Goal: Task Accomplishment & Management: Complete application form

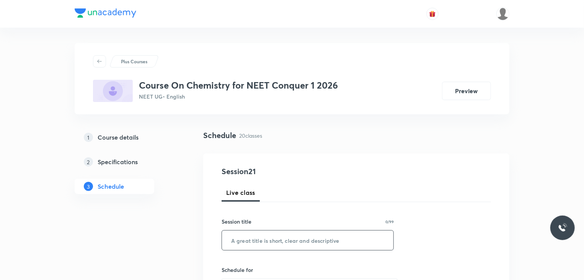
click at [263, 241] on input "text" at bounding box center [308, 240] width 172 height 20
drag, startPoint x: 267, startPoint y: 233, endPoint x: 244, endPoint y: 237, distance: 22.9
click at [244, 237] on input "Genaral" at bounding box center [308, 240] width 172 height 20
click at [247, 239] on input "Genaral" at bounding box center [308, 240] width 172 height 20
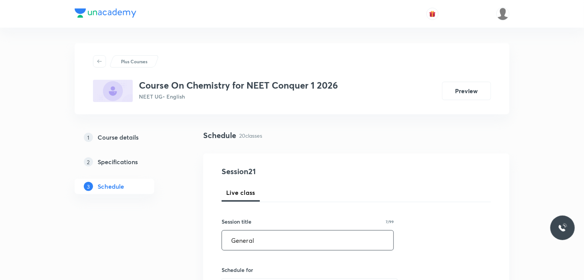
click at [259, 244] on input "General" at bounding box center [308, 240] width 172 height 20
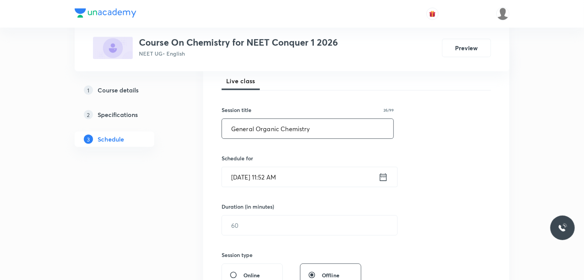
scroll to position [112, 0]
type input "General Organic Chemistry"
click at [385, 176] on icon at bounding box center [383, 176] width 7 height 8
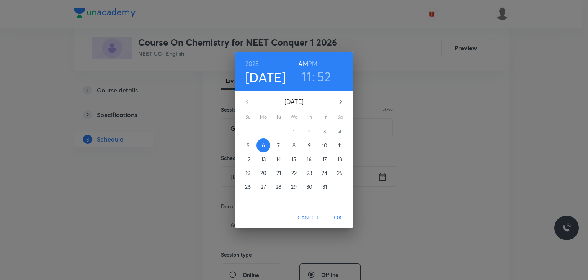
click at [308, 77] on h3 "11" at bounding box center [306, 76] width 10 height 16
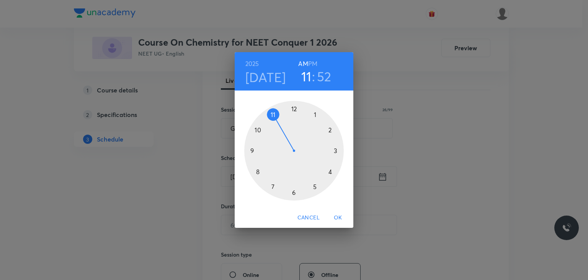
click at [294, 108] on div at bounding box center [294, 151] width 100 height 100
click at [295, 108] on div at bounding box center [294, 151] width 100 height 100
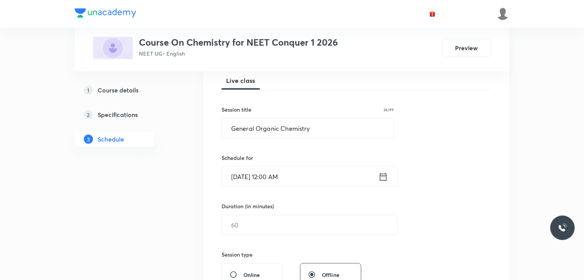
click at [383, 178] on icon at bounding box center [384, 176] width 10 height 11
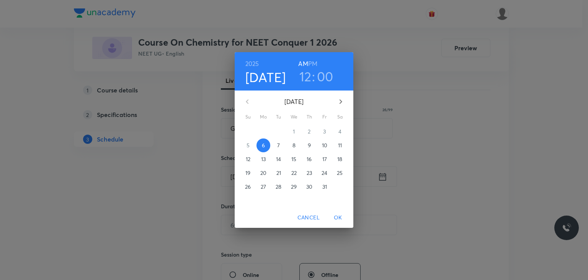
click at [323, 77] on h3 "00" at bounding box center [325, 76] width 16 height 16
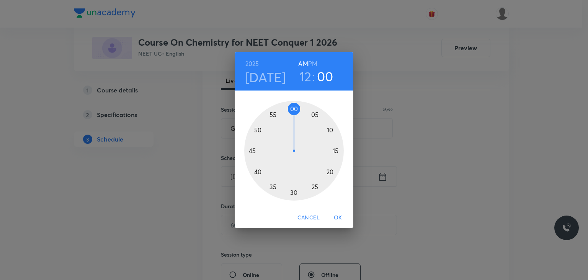
click at [315, 114] on div at bounding box center [294, 151] width 100 height 100
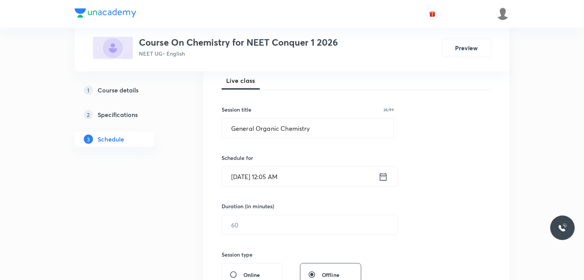
click at [342, 169] on input "[DATE] 12:05 AM" at bounding box center [300, 177] width 157 height 20
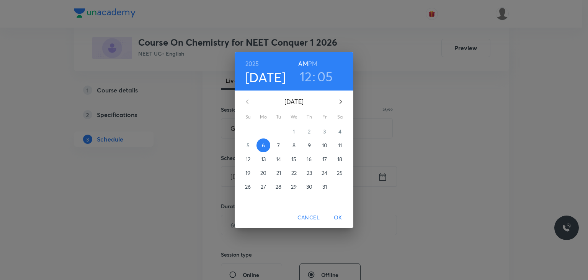
click at [314, 62] on h6 "PM" at bounding box center [312, 63] width 9 height 11
click at [337, 214] on span "OK" at bounding box center [338, 218] width 18 height 10
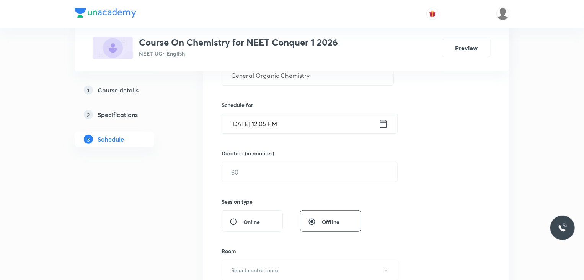
scroll to position [165, 0]
click at [265, 172] on input "text" at bounding box center [309, 171] width 175 height 20
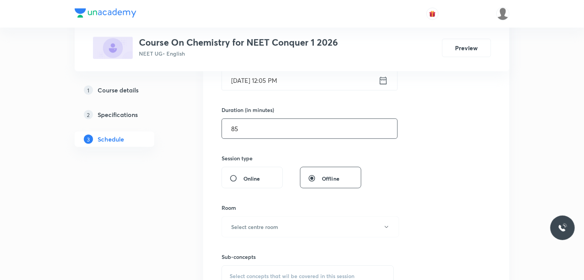
scroll to position [208, 0]
type input "85"
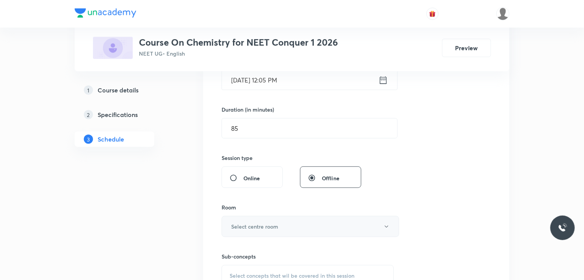
click at [234, 224] on h6 "Select centre room" at bounding box center [254, 226] width 47 height 8
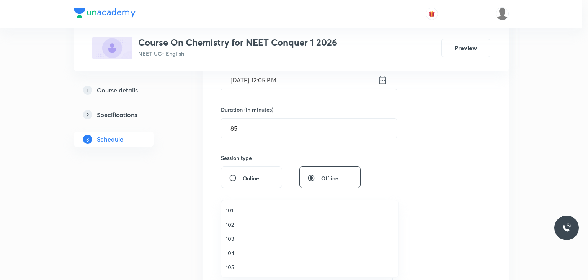
click at [236, 212] on span "101" at bounding box center [310, 210] width 168 height 8
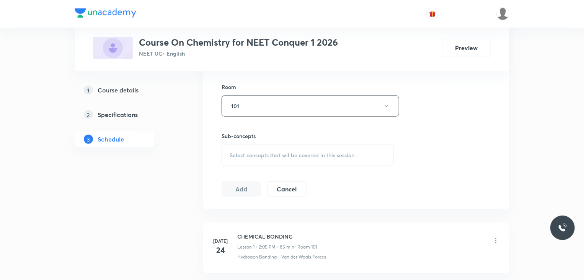
scroll to position [331, 0]
click at [250, 142] on div "Select concepts that wil be covered in this session" at bounding box center [308, 152] width 172 height 21
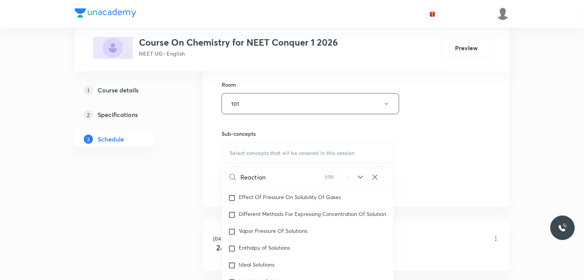
scroll to position [2905, 0]
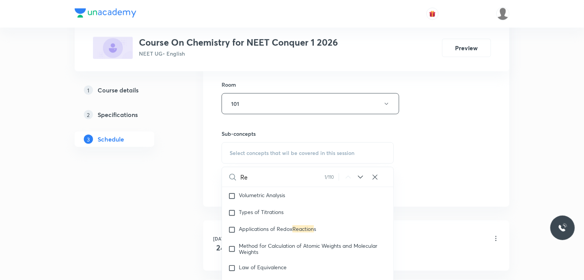
type input "R"
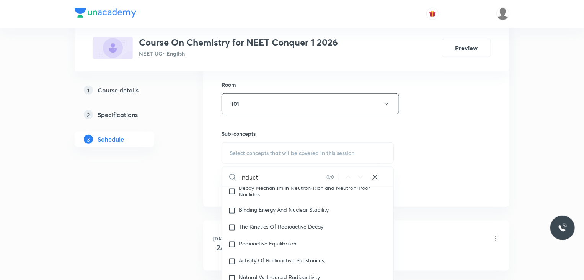
scroll to position [5941, 0]
type input "i"
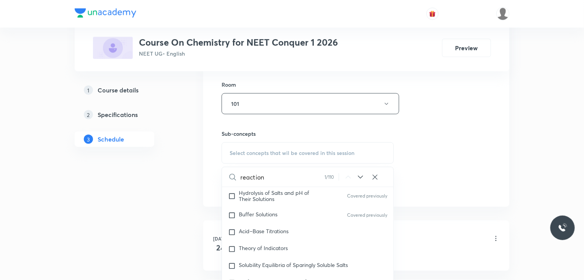
scroll to position [2404, 0]
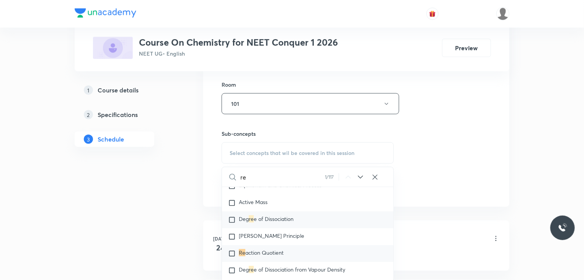
type input "r"
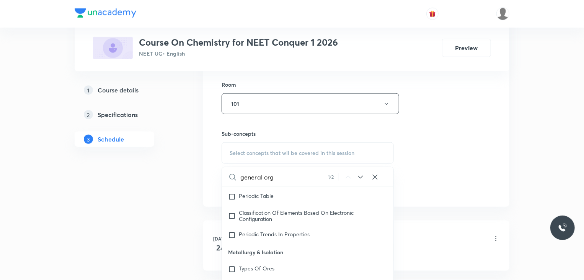
scroll to position [8948, 0]
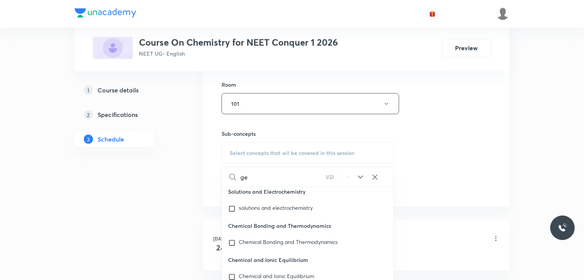
type input "g"
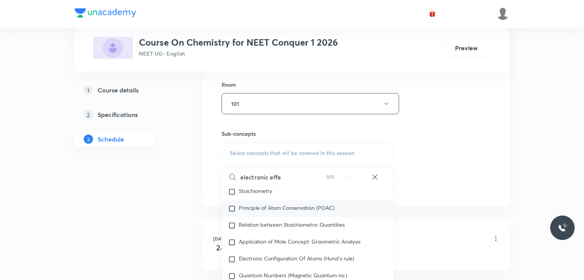
scroll to position [72, 0]
type input "e"
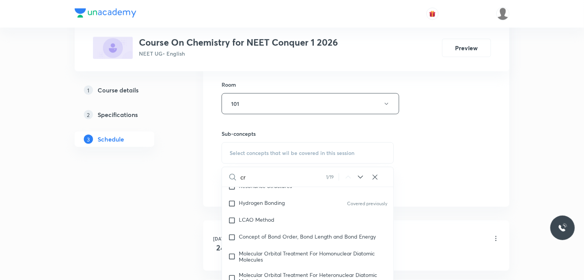
type input "c"
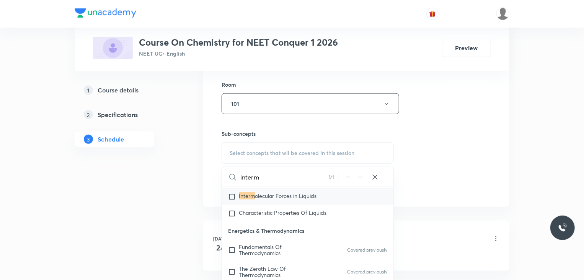
scroll to position [1728, 0]
type input "i"
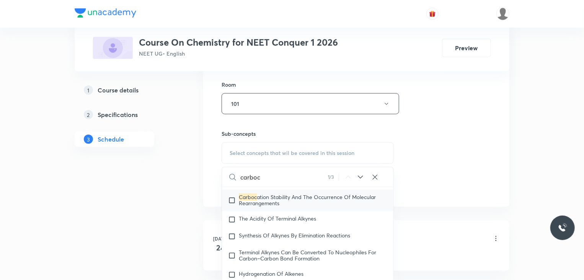
scroll to position [15711, 0]
type input "carboc"
click at [233, 206] on input "checkbox" at bounding box center [233, 200] width 11 height 12
checkbox input "true"
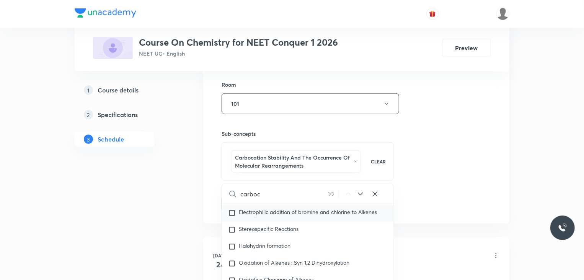
scroll to position [15989, 0]
click at [267, 191] on input "carboc" at bounding box center [285, 194] width 88 height 20
type input "carbo"
checkbox input "true"
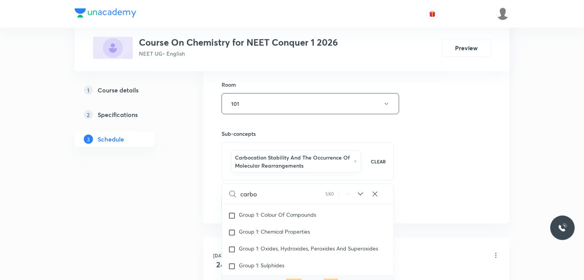
scroll to position [9671, 0]
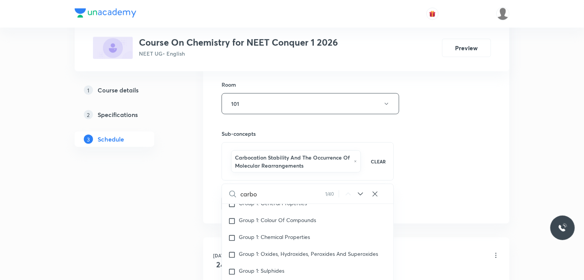
type input "carb"
checkbox input "true"
type input "carba"
checkbox input "true"
type input "carban"
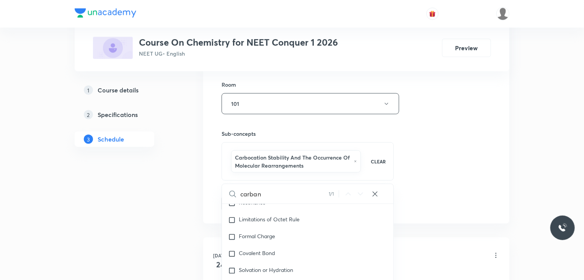
checkbox input "true"
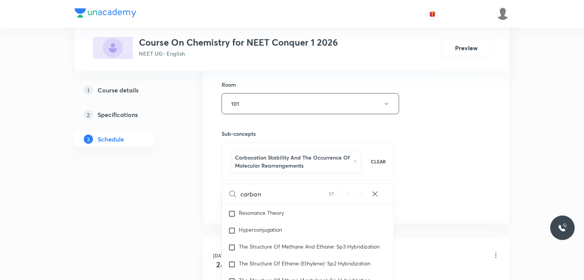
type input "carbani"
checkbox input "true"
type input "carbanio"
checkbox input "true"
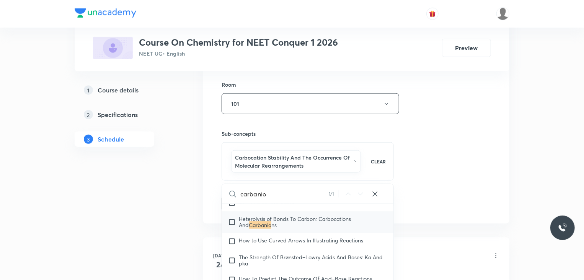
scroll to position [14593, 0]
type input "carbanio"
click at [232, 226] on input "checkbox" at bounding box center [233, 221] width 11 height 12
checkbox input "true"
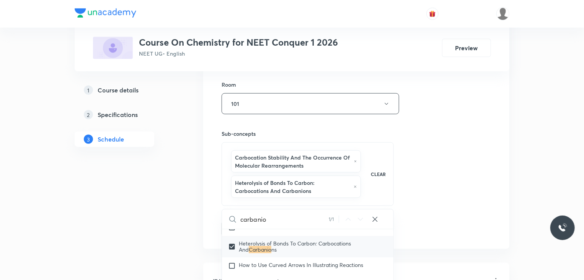
click at [280, 223] on input "carbanio" at bounding box center [285, 219] width 88 height 20
type input "carbani"
checkbox input "true"
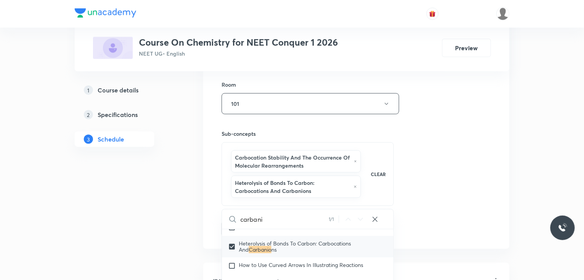
checkbox input "true"
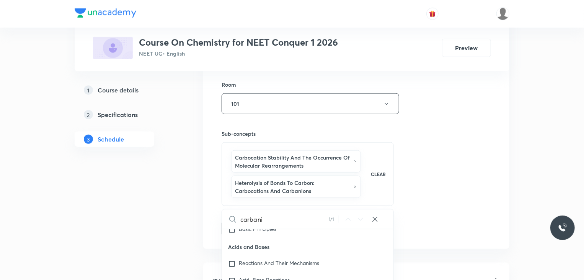
type input "carban"
checkbox input "true"
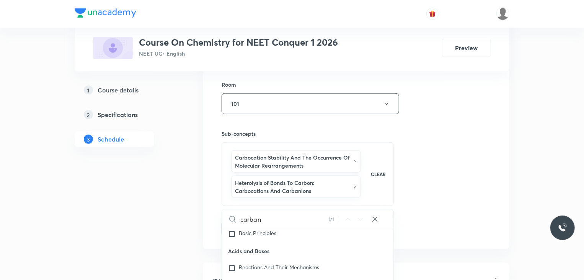
type input "carba"
checkbox input "true"
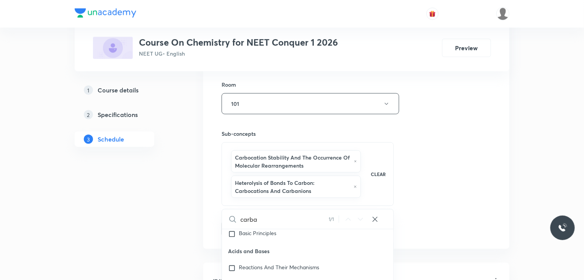
type input "carb"
checkbox input "true"
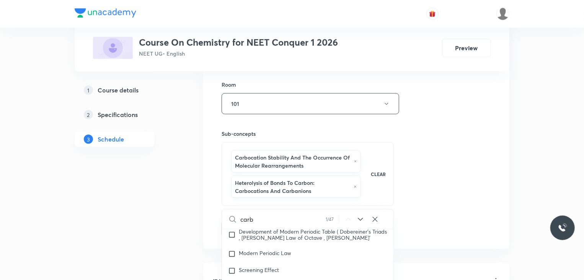
type input "car"
checkbox input "true"
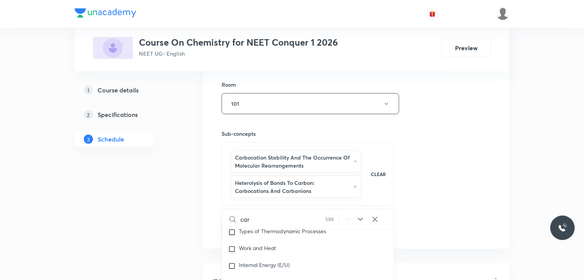
type input "ca"
checkbox input "true"
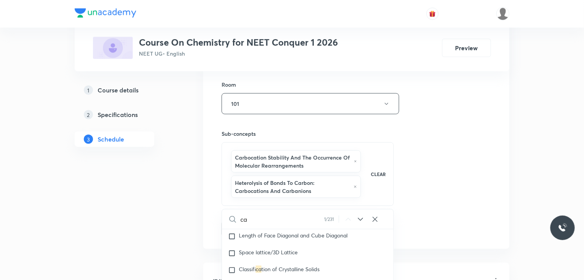
checkbox input "true"
type input "c"
checkbox input "true"
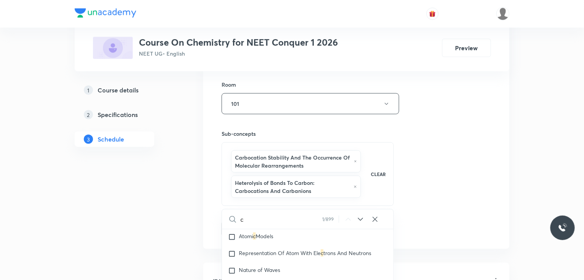
checkbox input "true"
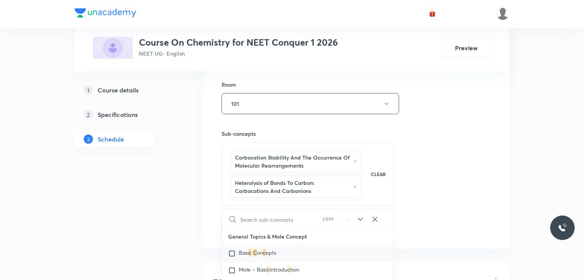
checkbox input "true"
type input "n"
checkbox input "true"
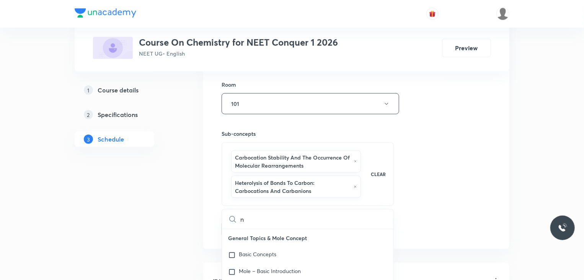
checkbox input "true"
type input "nu"
checkbox input "true"
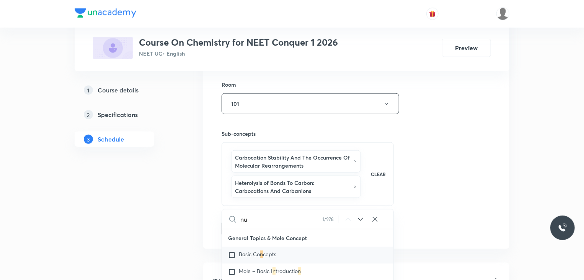
checkbox input "true"
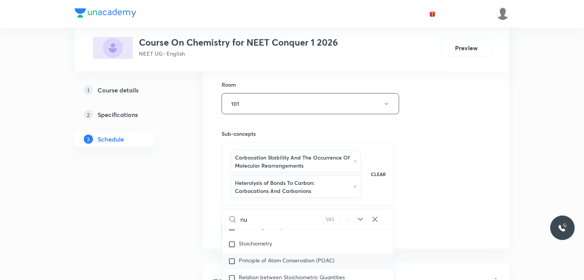
type input "nuc"
checkbox input "true"
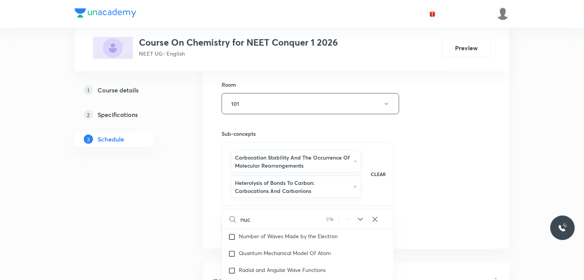
type input "nucl"
checkbox input "true"
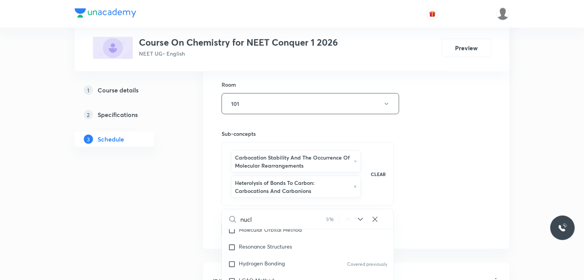
scroll to position [3327, 0]
type input "nucle"
checkbox input "true"
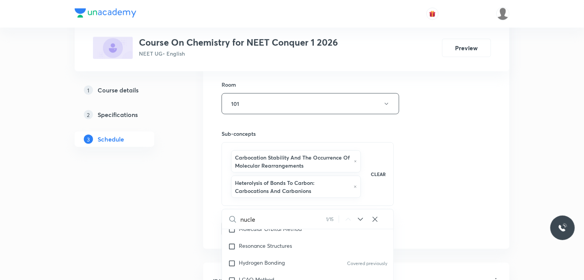
checkbox input "true"
type input "nucleo"
checkbox input "true"
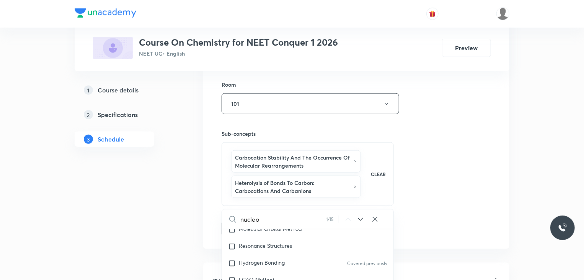
checkbox input "true"
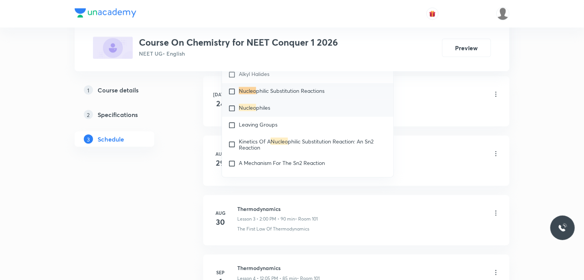
scroll to position [15182, 0]
type input "nucleo"
click at [231, 112] on input "checkbox" at bounding box center [233, 108] width 11 height 8
checkbox input "true"
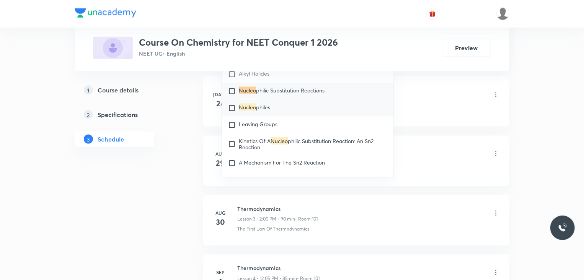
checkbox input "true"
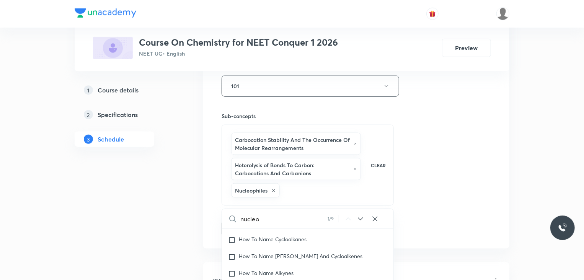
scroll to position [348, 0]
click at [268, 216] on input "nucleo" at bounding box center [284, 220] width 87 height 20
type input "nucle"
checkbox input "true"
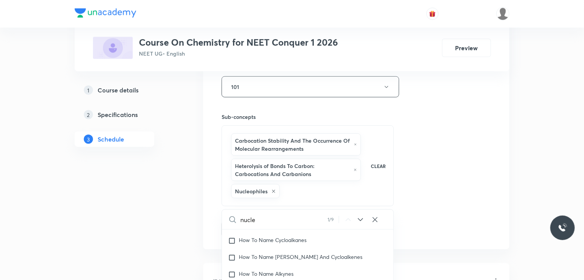
checkbox input "true"
type input "nucl"
checkbox input "true"
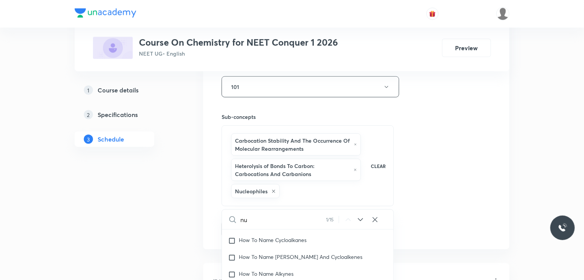
type input "n"
checkbox input "true"
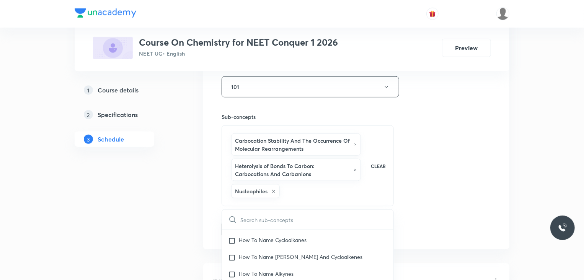
checkbox input "true"
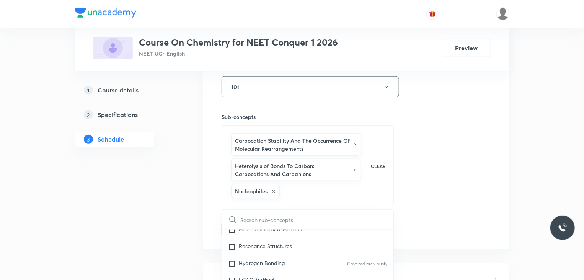
type input "e"
checkbox input "true"
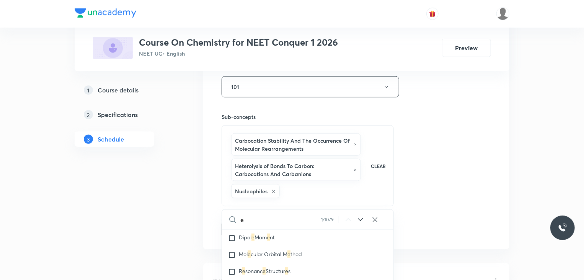
checkbox input "true"
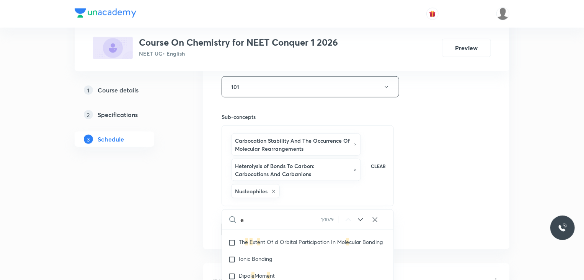
type input "el"
checkbox input "true"
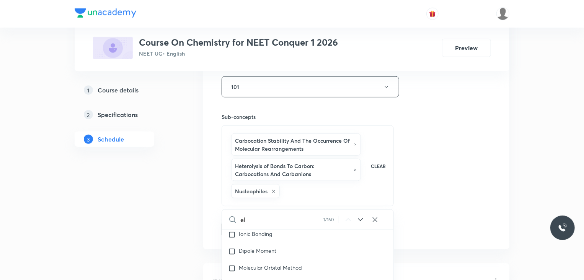
checkbox input "true"
type input "ele"
checkbox input "true"
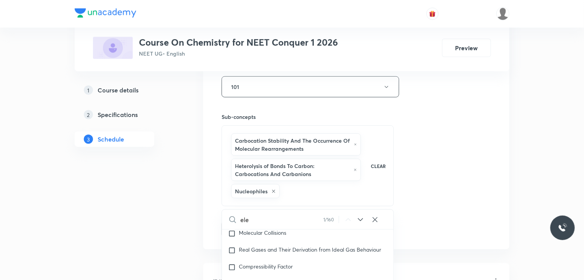
checkbox input "true"
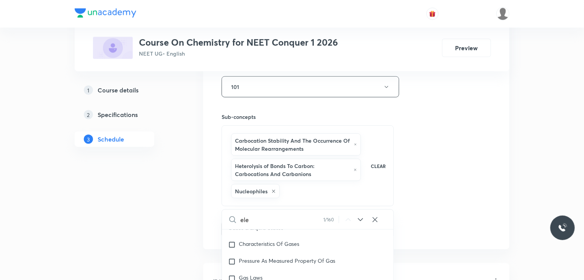
checkbox input "true"
type input "elec"
checkbox input "true"
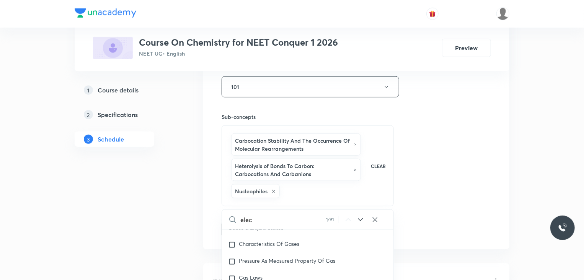
checkbox input "true"
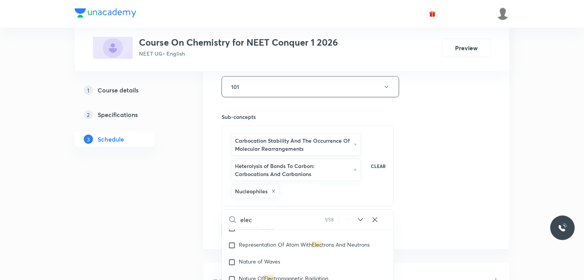
type input "elect"
checkbox input "true"
type input "electr"
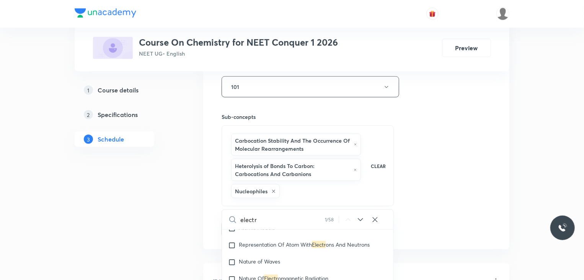
checkbox input "true"
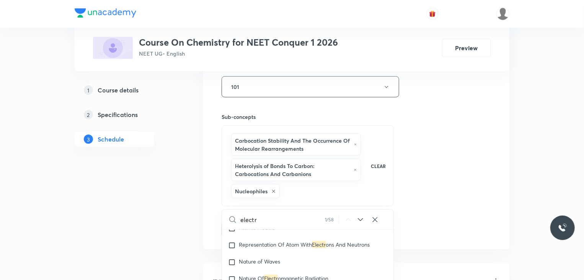
checkbox input "true"
type input "electro"
checkbox input "true"
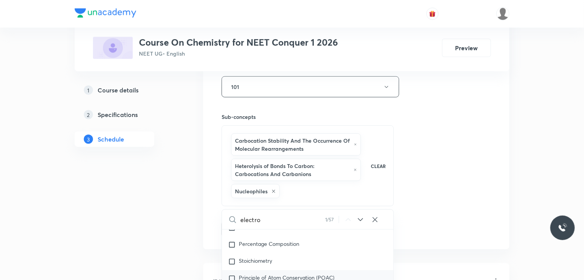
checkbox input "true"
type input "electrop"
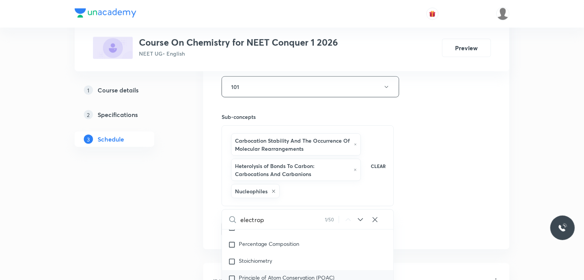
checkbox input "true"
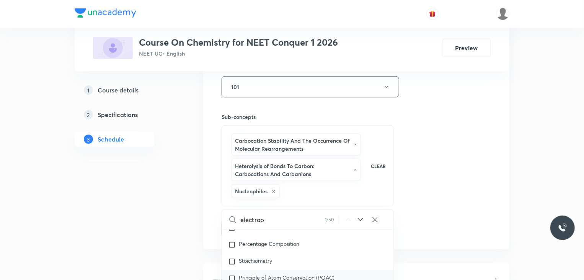
checkbox input "true"
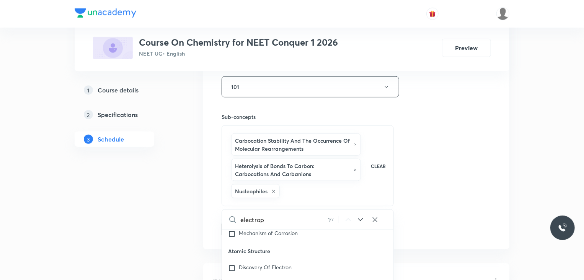
type input "electroph"
checkbox input "true"
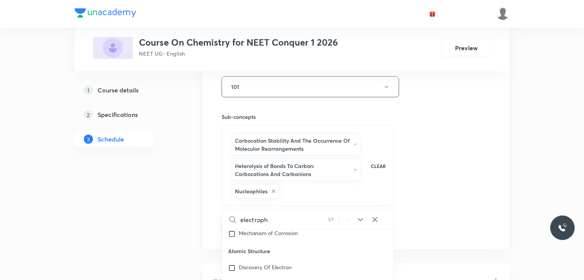
checkbox input "true"
type input "electrophi"
checkbox input "true"
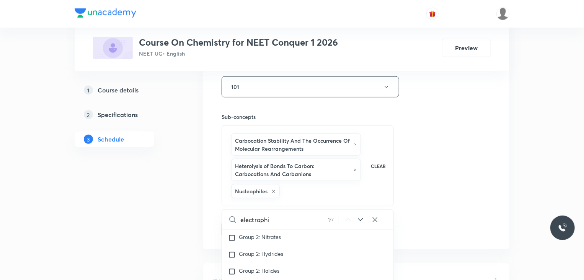
checkbox input "true"
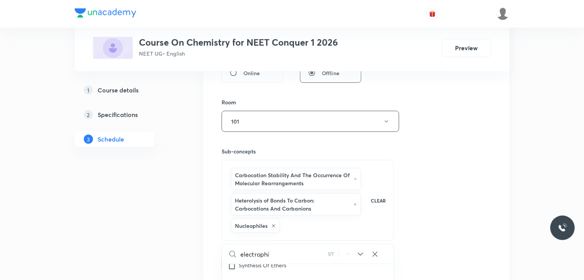
scroll to position [312, 0]
type input "electrophil"
checkbox input "true"
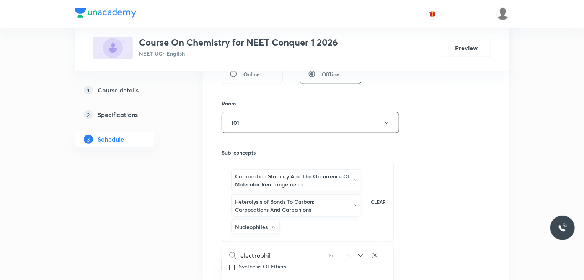
checkbox input "true"
type input "electrophile"
checkbox input "true"
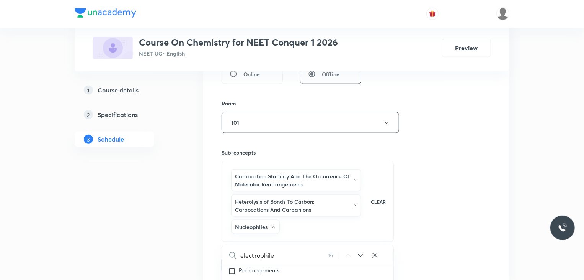
checkbox input "true"
type input "electrophiles"
checkbox input "true"
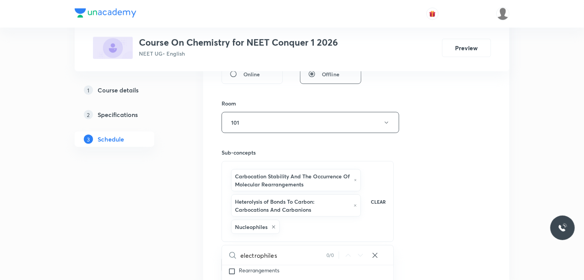
checkbox input "true"
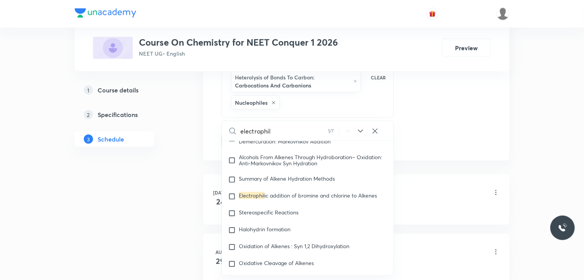
scroll to position [15943, 0]
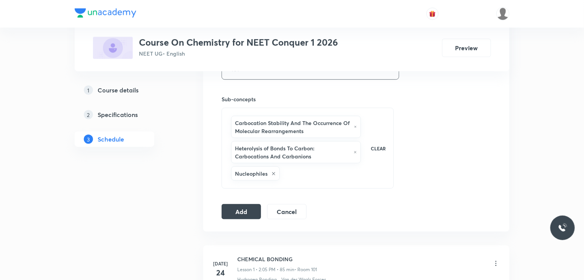
scroll to position [366, 0]
click at [246, 207] on button "Add" at bounding box center [241, 209] width 39 height 15
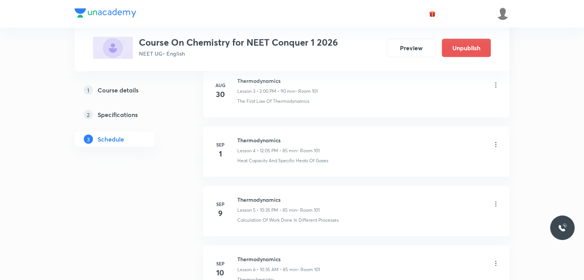
scroll to position [250, 0]
